Goal: Information Seeking & Learning: Learn about a topic

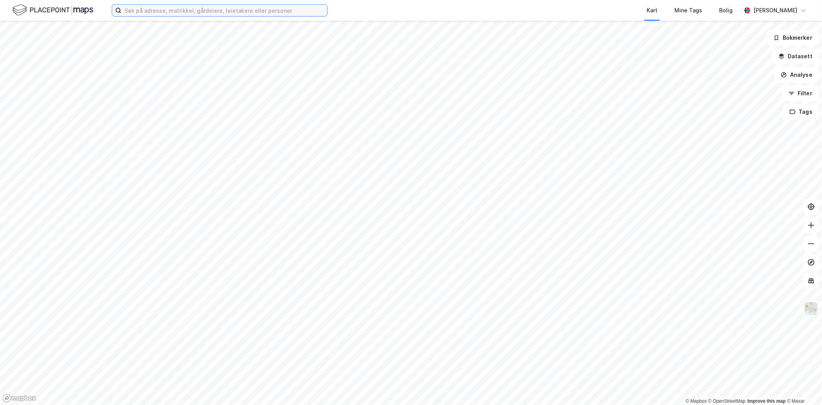
click at [260, 8] on input at bounding box center [224, 11] width 206 height 12
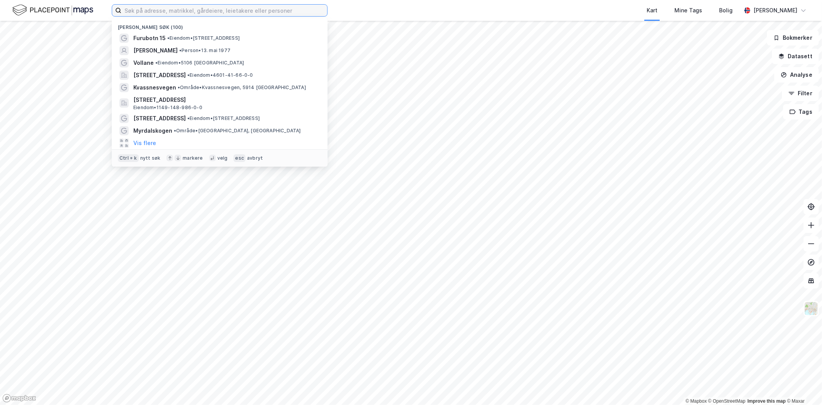
click at [228, 12] on input at bounding box center [224, 11] width 206 height 12
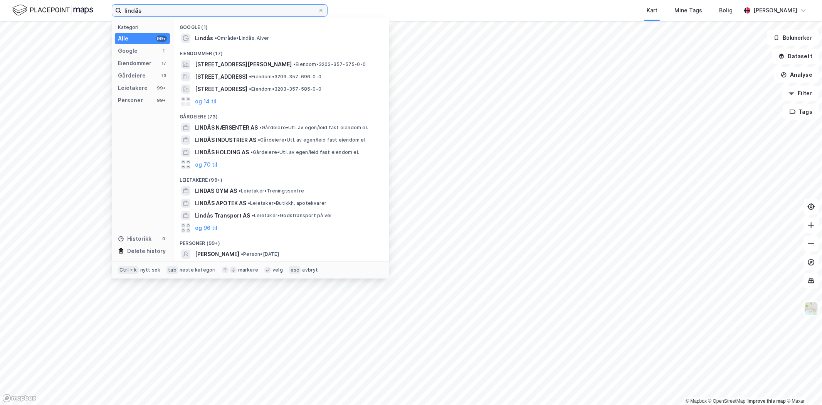
type input "lindås"
click at [229, 40] on span "• Område • [GEOGRAPHIC_DATA][PERSON_NAME][GEOGRAPHIC_DATA]" at bounding box center [242, 38] width 54 height 6
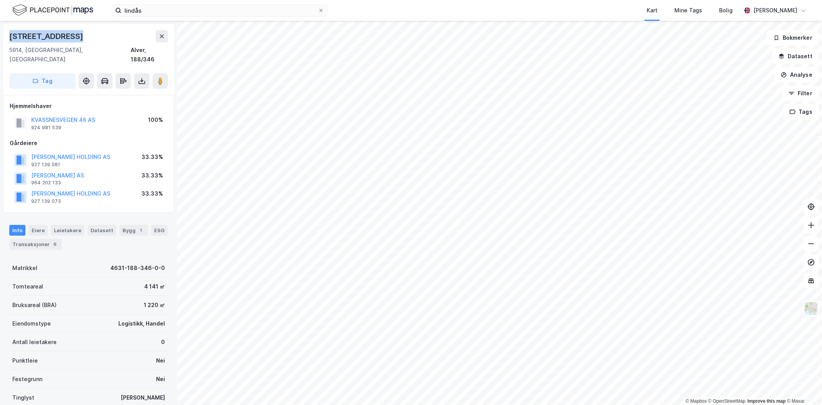
drag, startPoint x: 86, startPoint y: 33, endPoint x: 11, endPoint y: 33, distance: 75.1
click at [11, 33] on div "[STREET_ADDRESS]" at bounding box center [88, 36] width 159 height 12
copy div "[STREET_ADDRESS]"
